Goal: Obtain resource: Obtain resource

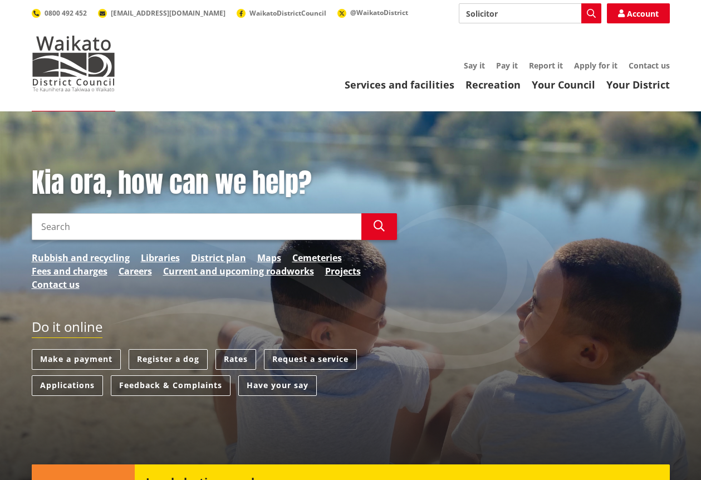
type input "Solicitor"
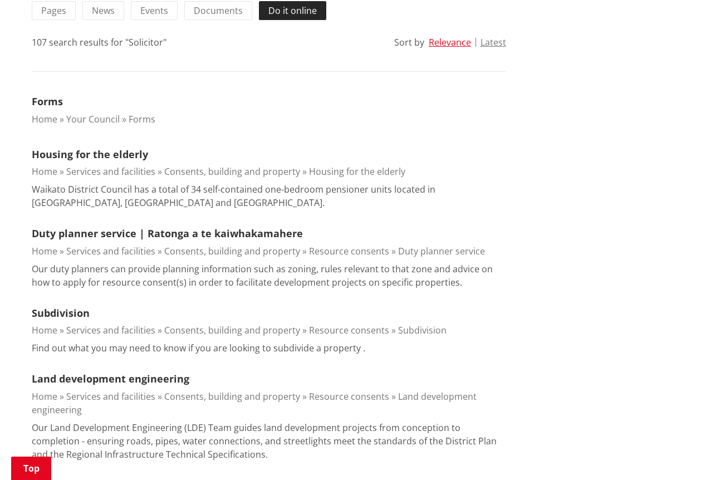
scroll to position [278, 0]
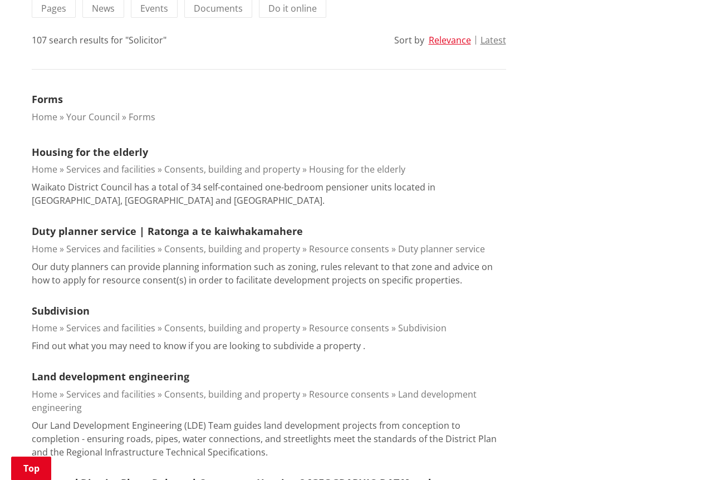
click at [129, 118] on link "Forms" at bounding box center [142, 117] width 27 height 12
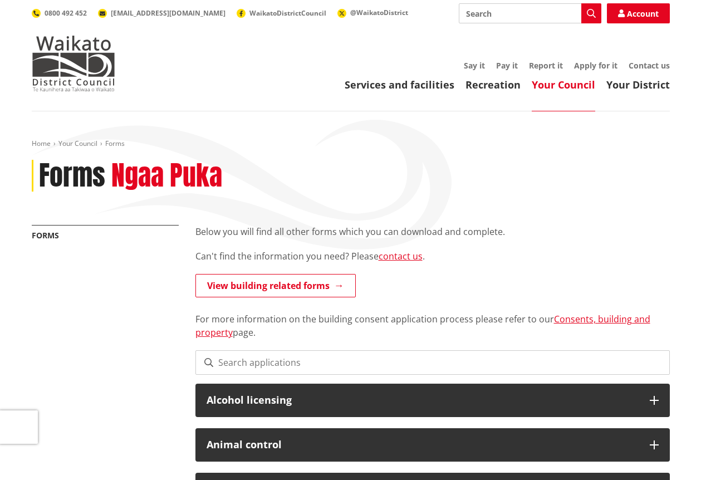
click at [504, 15] on input "Search" at bounding box center [530, 13] width 143 height 20
paste input "Solicitor settlement request"
type input "Solicitor settlement request"
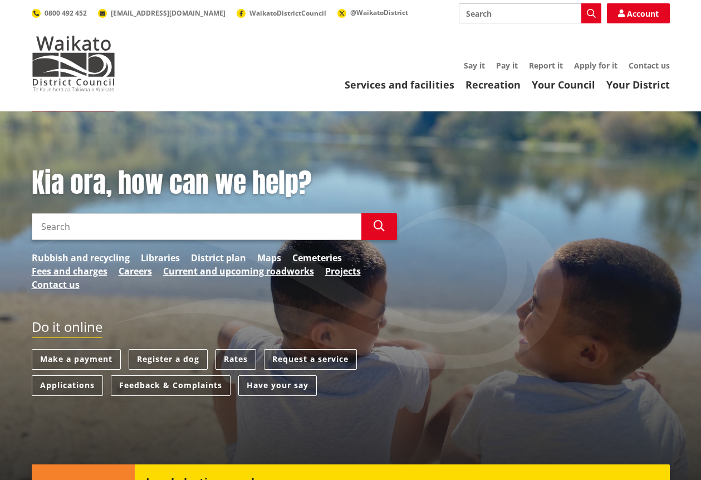
click at [202, 229] on input "Search" at bounding box center [197, 226] width 330 height 27
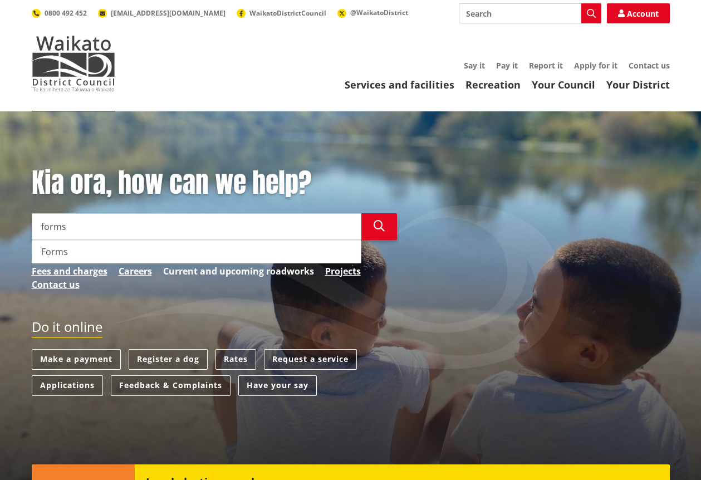
type input "forms"
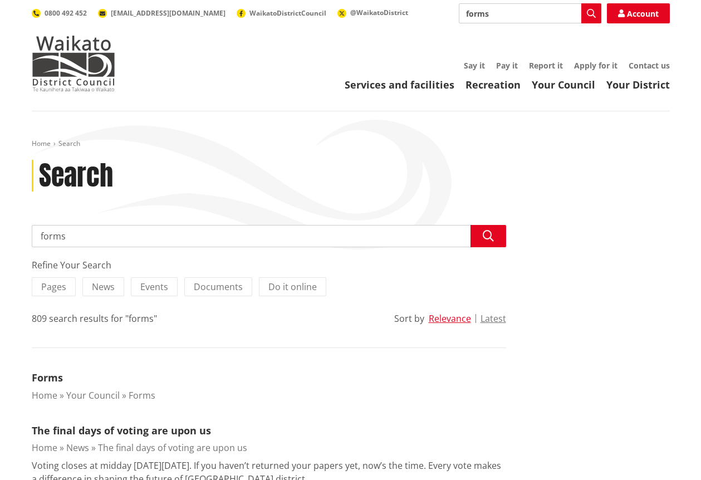
scroll to position [56, 0]
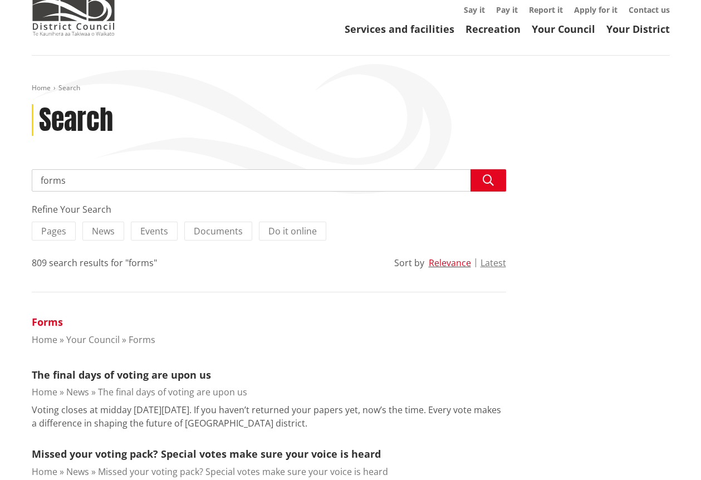
click at [52, 320] on link "Forms" at bounding box center [47, 321] width 31 height 13
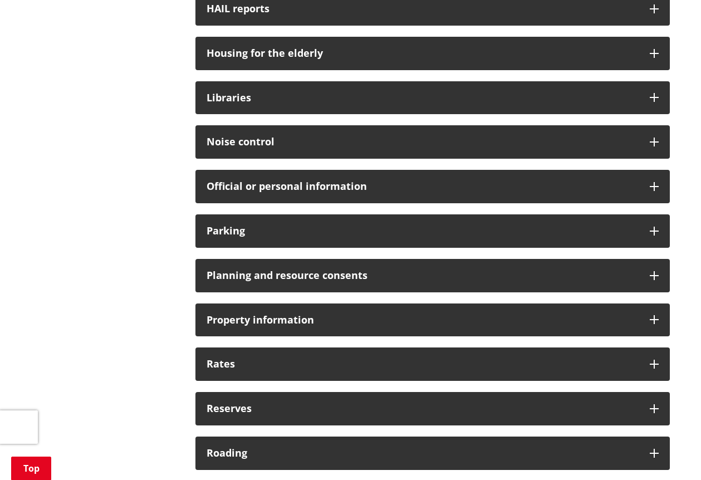
scroll to position [724, 0]
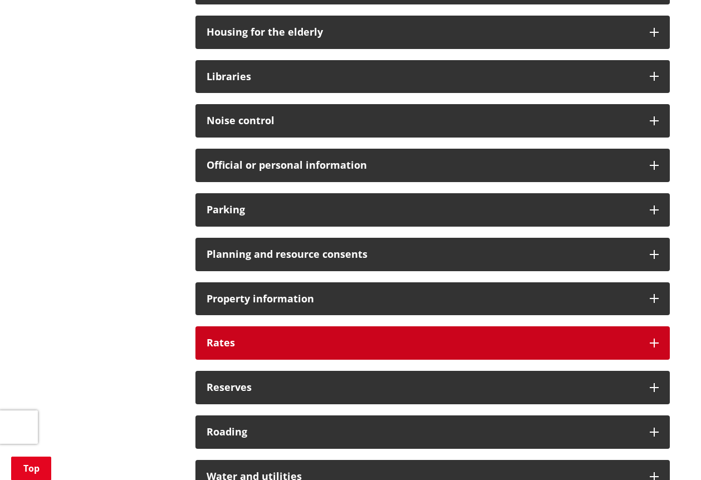
click at [648, 339] on div "Rates" at bounding box center [432, 342] width 474 height 33
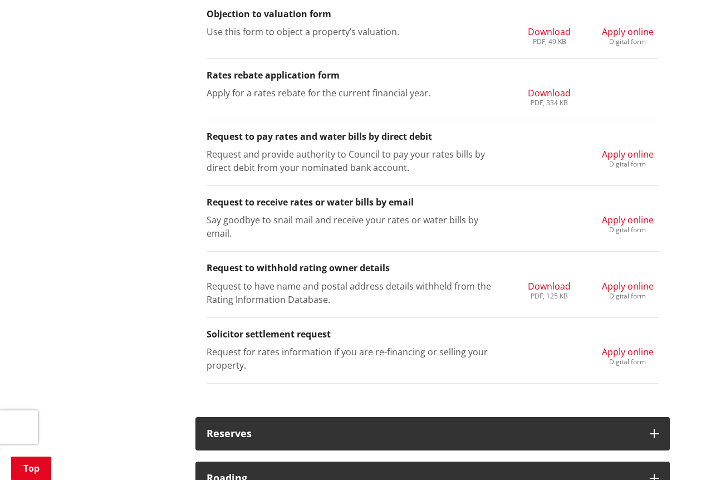
scroll to position [1336, 0]
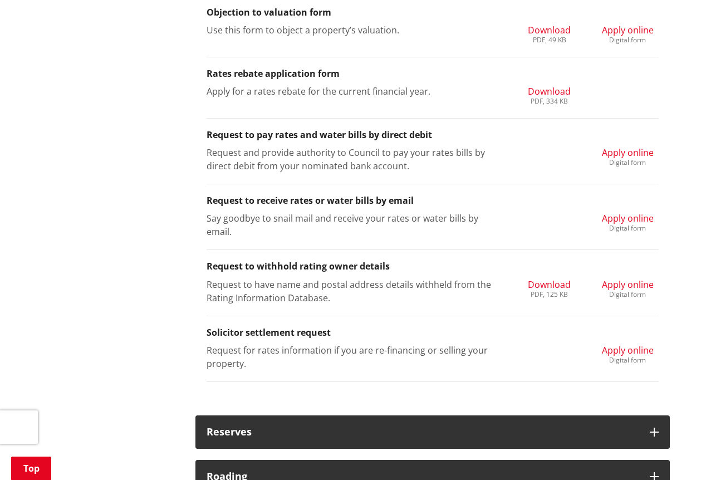
click at [623, 349] on span "Apply online" at bounding box center [628, 350] width 52 height 12
